Goal: Information Seeking & Learning: Check status

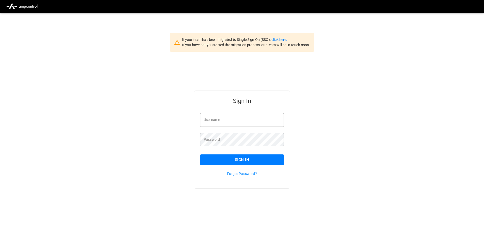
type input "**********"
click at [244, 119] on input "**********" at bounding box center [242, 119] width 84 height 13
click at [249, 160] on button "Sign In" at bounding box center [242, 160] width 84 height 11
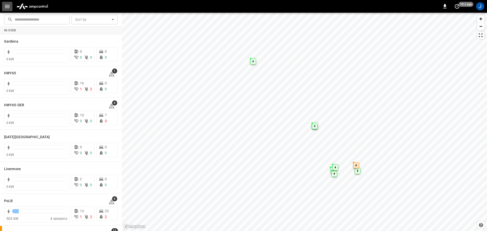
click at [6, 6] on icon "button" at bounding box center [7, 6] width 5 height 3
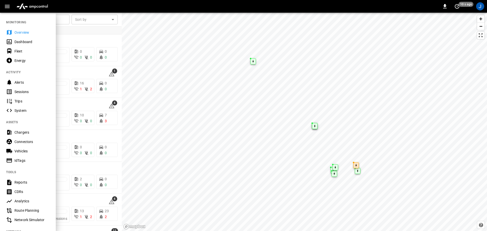
click at [23, 42] on div "Dashboard" at bounding box center [31, 41] width 35 height 5
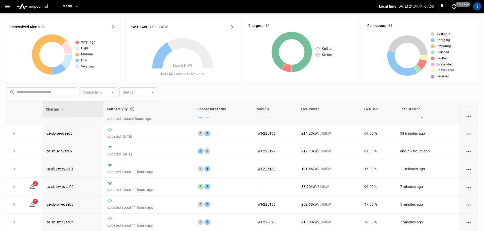
scroll to position [70, 0]
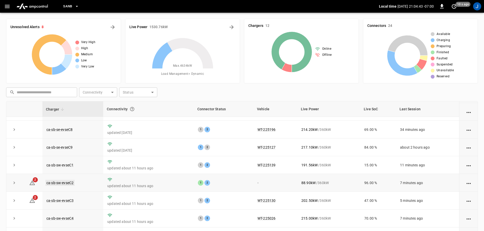
click at [59, 181] on link "ca-sb-sw-evseC2" at bounding box center [59, 183] width 29 height 6
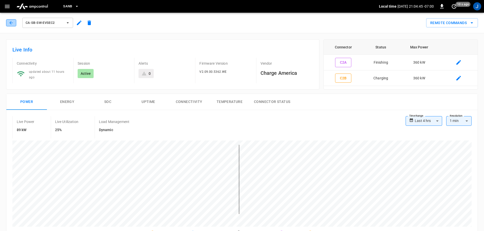
click at [9, 22] on icon "button" at bounding box center [11, 22] width 5 height 5
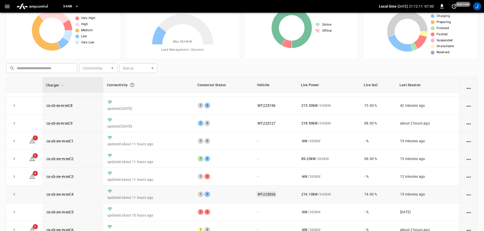
scroll to position [52, 0]
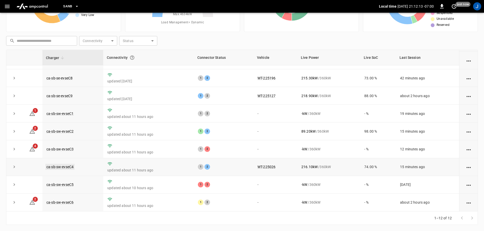
click at [58, 167] on link "ca-sb-sw-evseC4" at bounding box center [59, 167] width 29 height 6
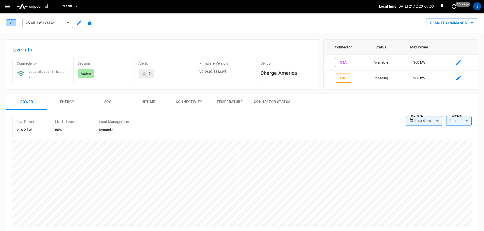
click at [11, 20] on icon "button" at bounding box center [11, 22] width 5 height 5
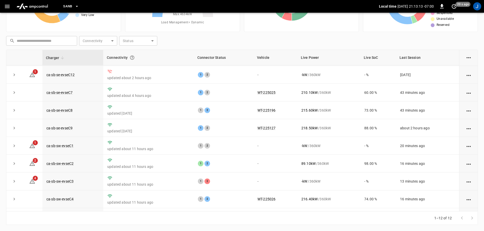
scroll to position [70, 0]
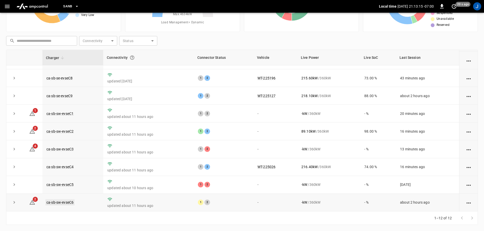
click at [65, 203] on link "ca-sb-sw-evseC6" at bounding box center [59, 202] width 29 height 6
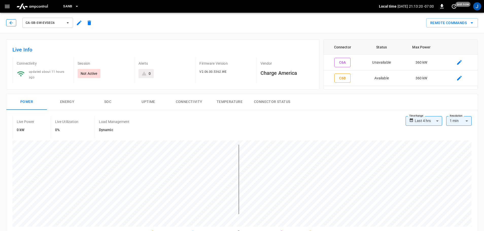
click at [9, 25] on icon "button" at bounding box center [11, 22] width 5 height 5
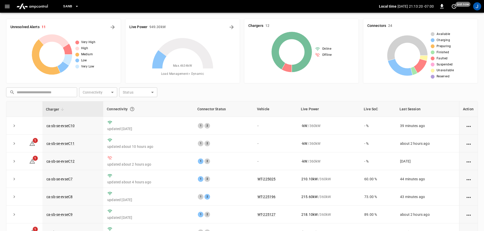
scroll to position [52, 0]
